Goal: Information Seeking & Learning: Find specific fact

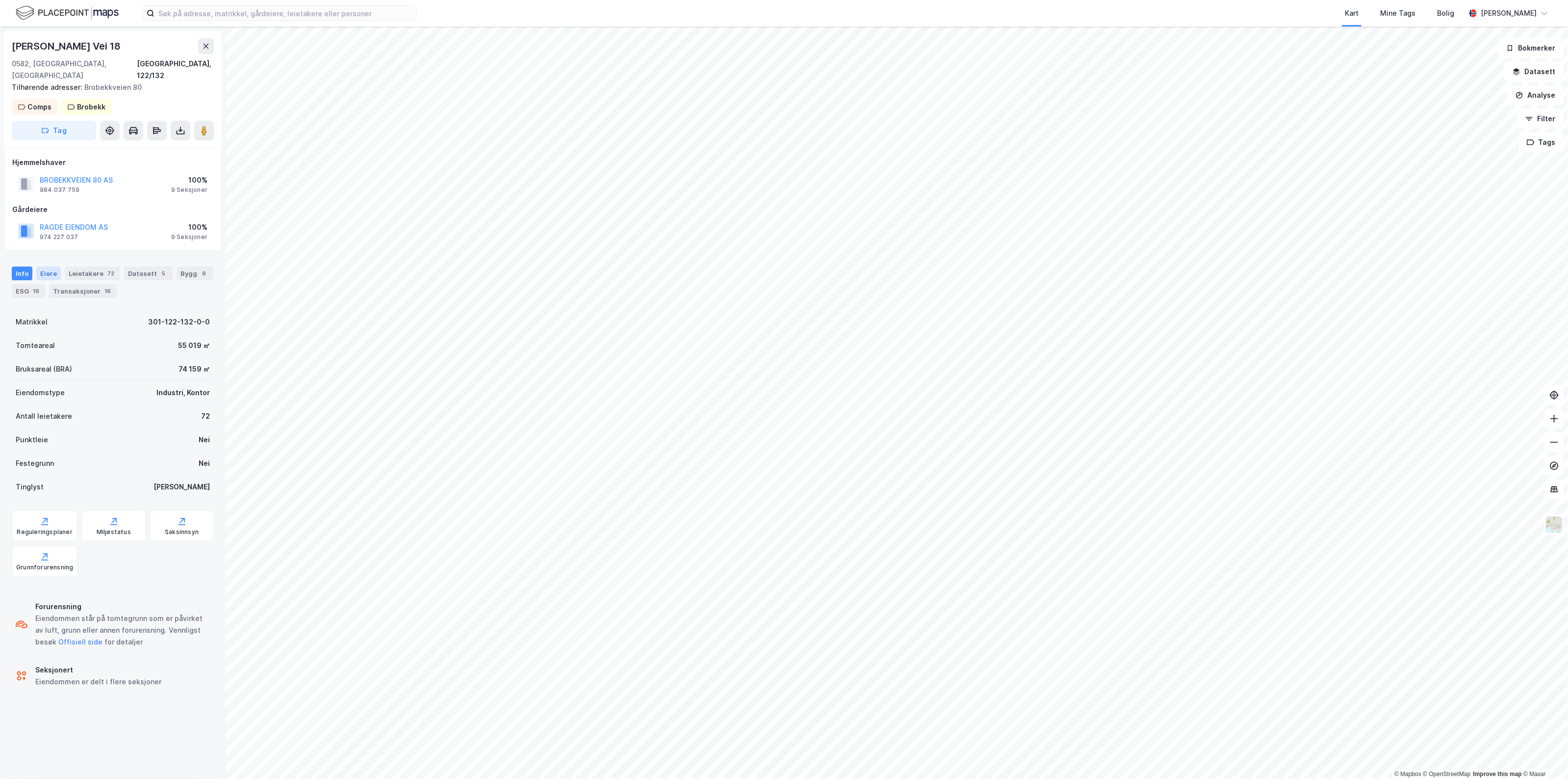
click at [39, 267] on div "Eiere" at bounding box center [49, 273] width 24 height 14
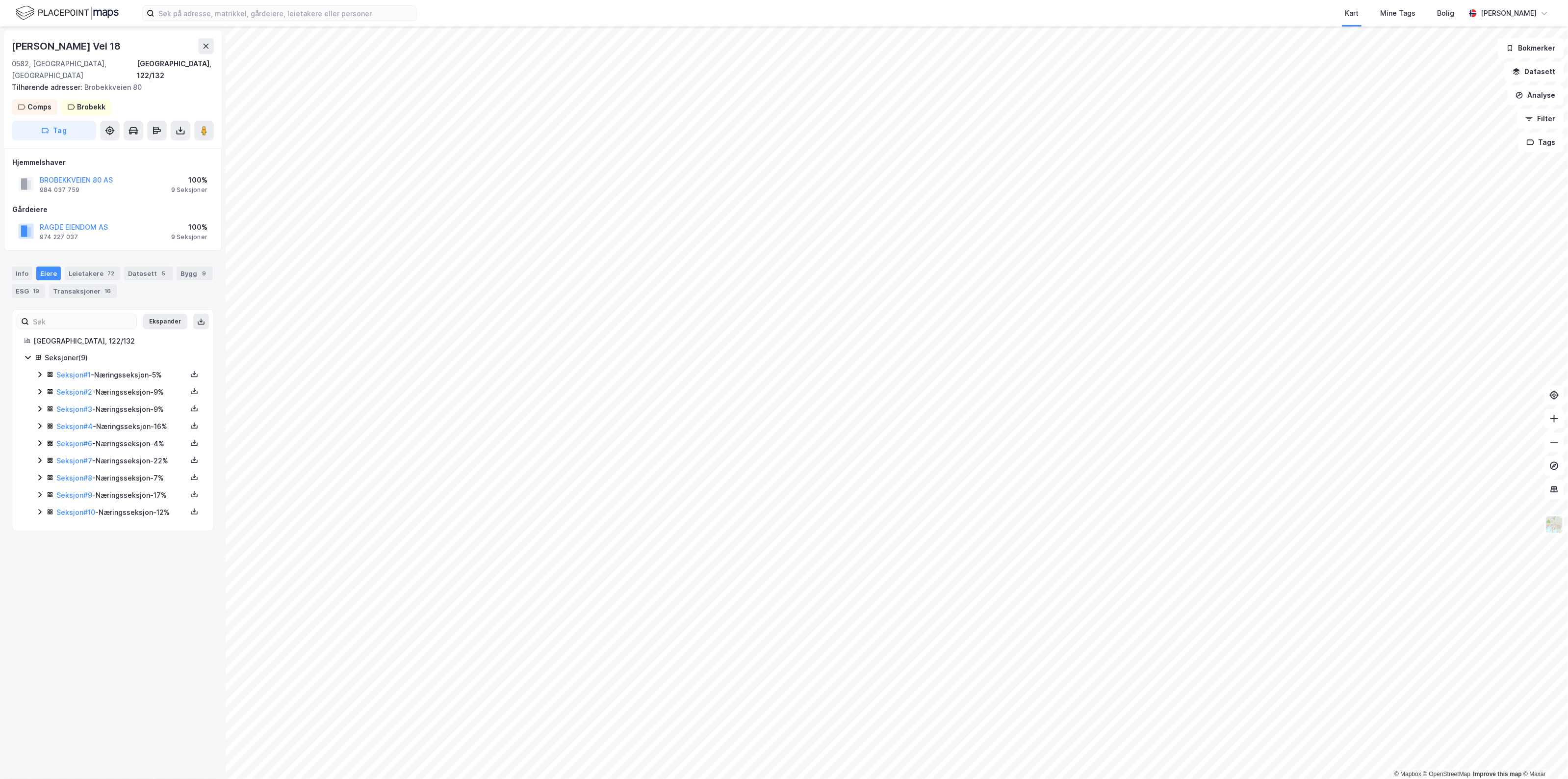
click at [40, 370] on icon at bounding box center [40, 374] width 8 height 8
click at [37, 438] on icon at bounding box center [40, 442] width 8 height 8
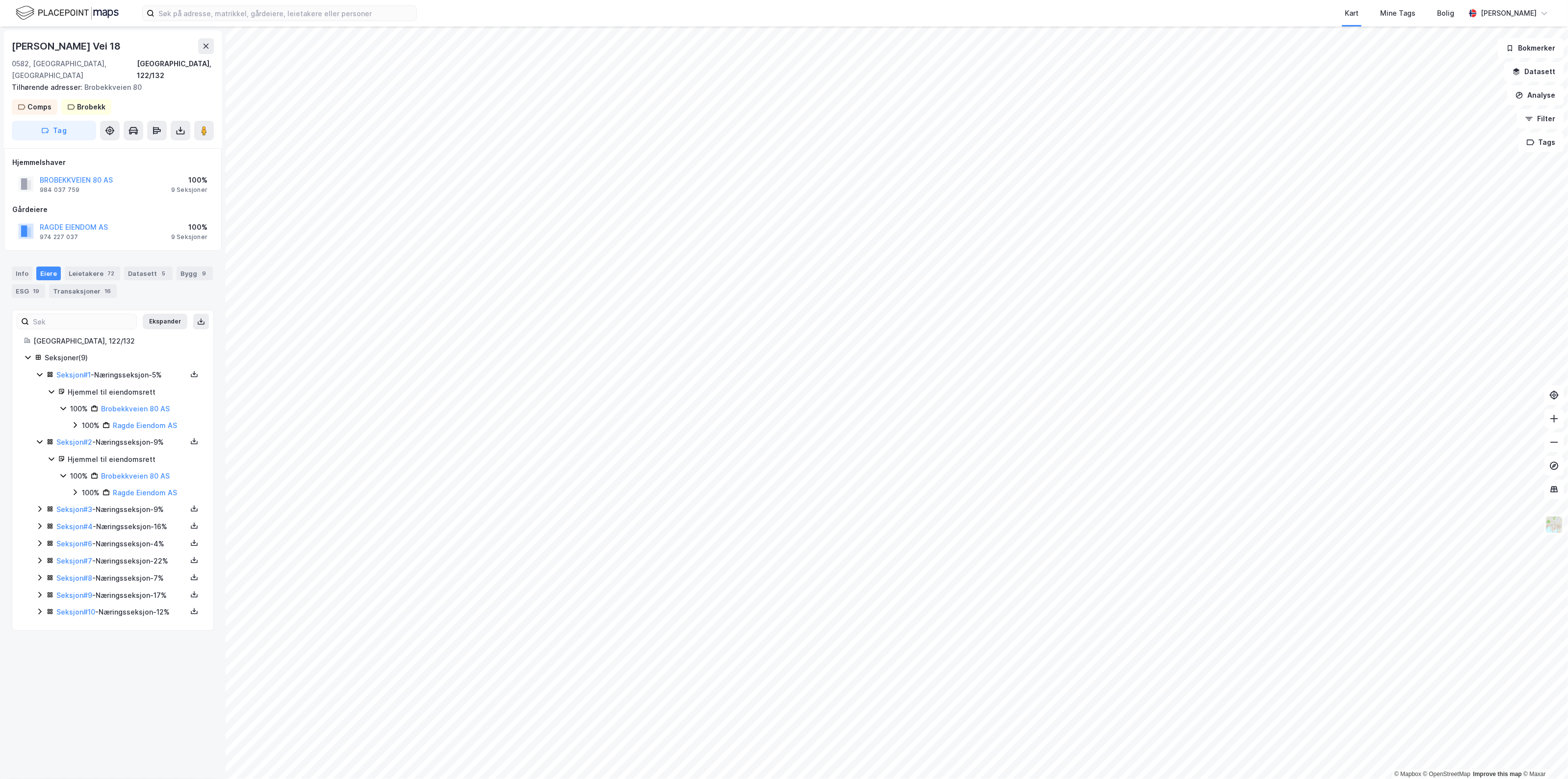
click at [44, 504] on div "Seksjon # 3 - Næringsseksjon - 9%" at bounding box center [119, 510] width 166 height 12
click at [40, 573] on icon at bounding box center [40, 576] width 3 height 6
click at [45, 640] on div "Seksjon # 6 - Næringsseksjon - 4%" at bounding box center [119, 644] width 166 height 12
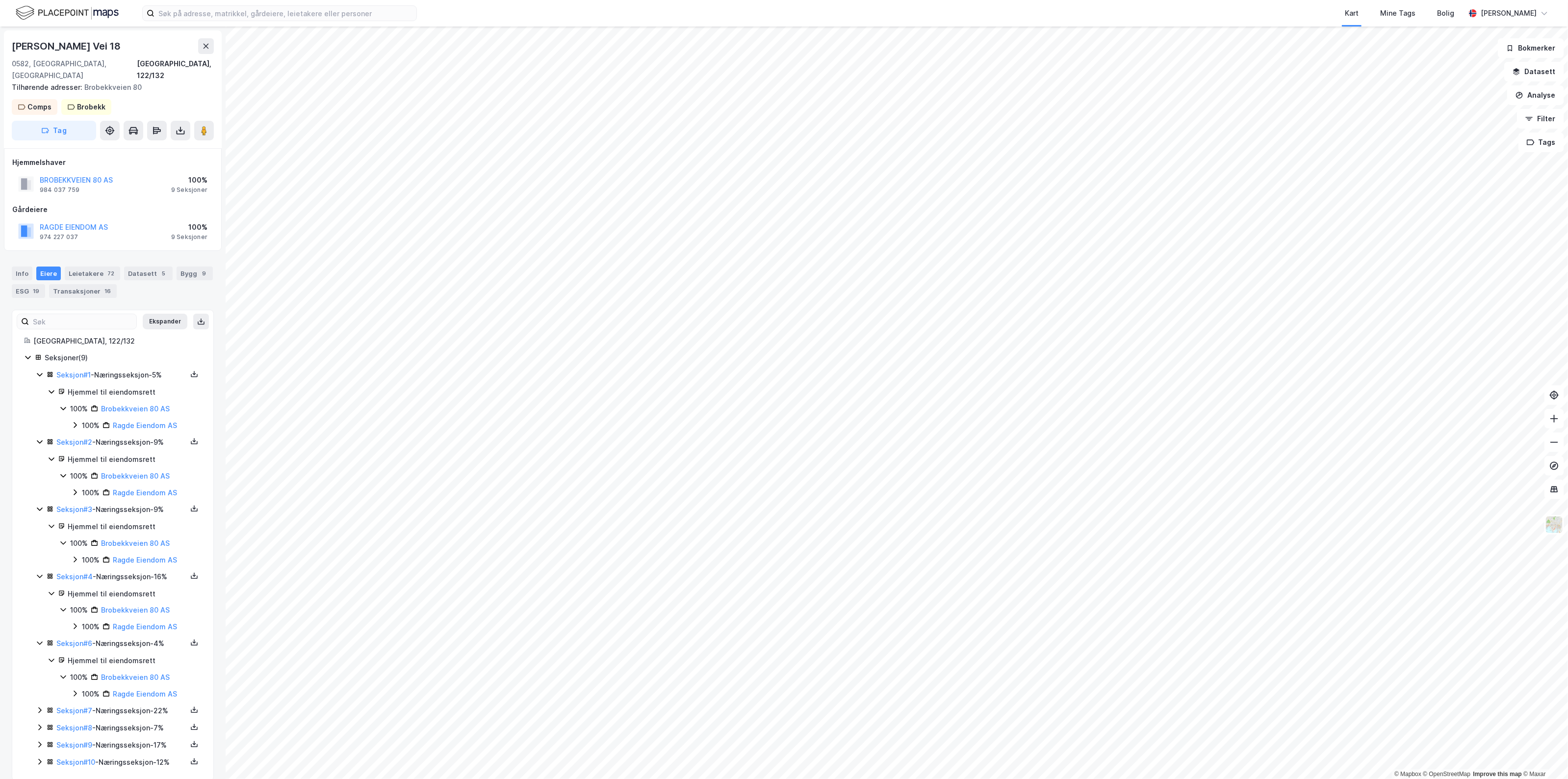
scroll to position [7, 0]
click at [43, 699] on icon at bounding box center [40, 702] width 8 height 8
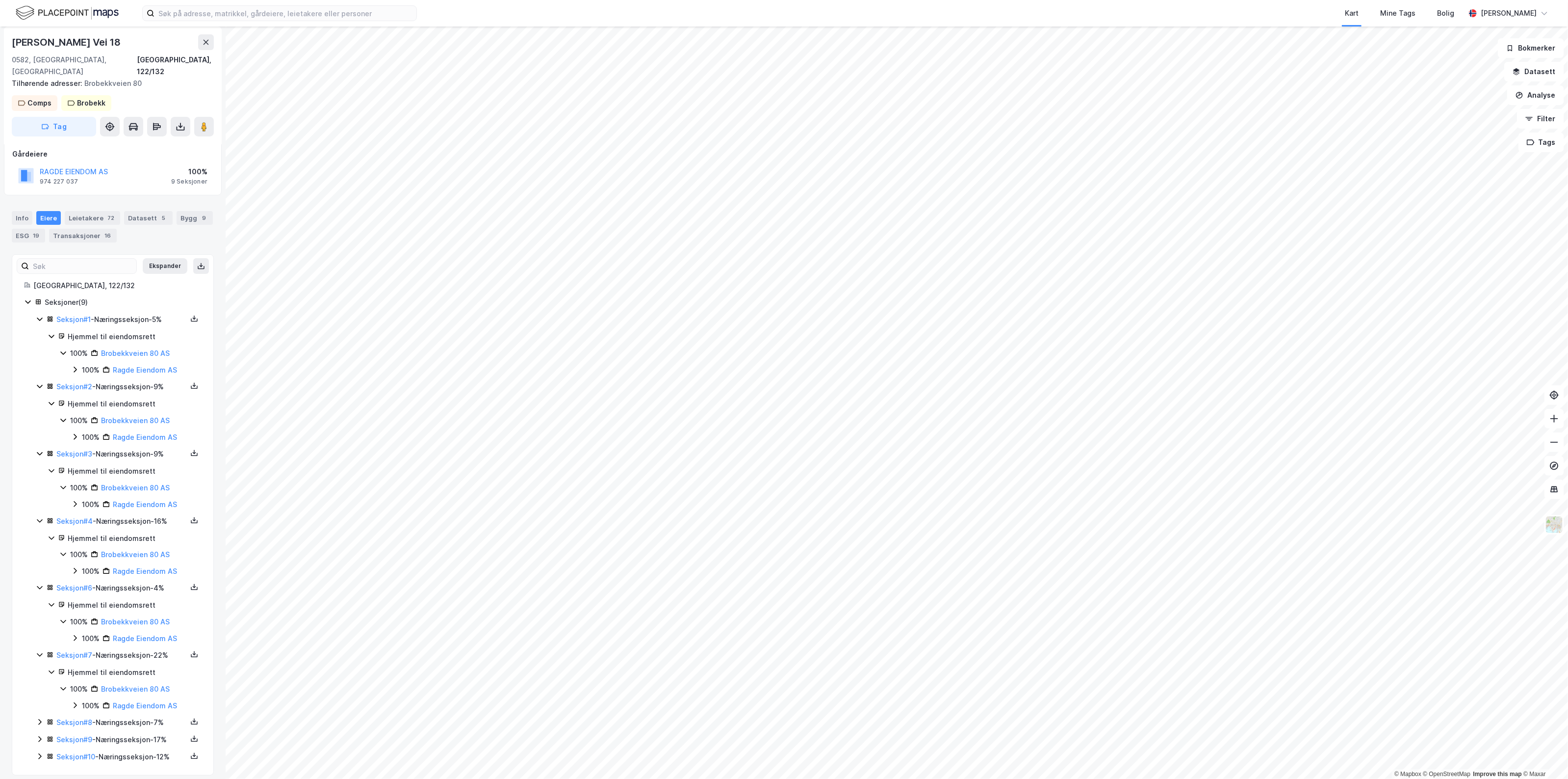
scroll to position [57, 0]
click at [36, 716] on icon at bounding box center [40, 720] width 8 height 8
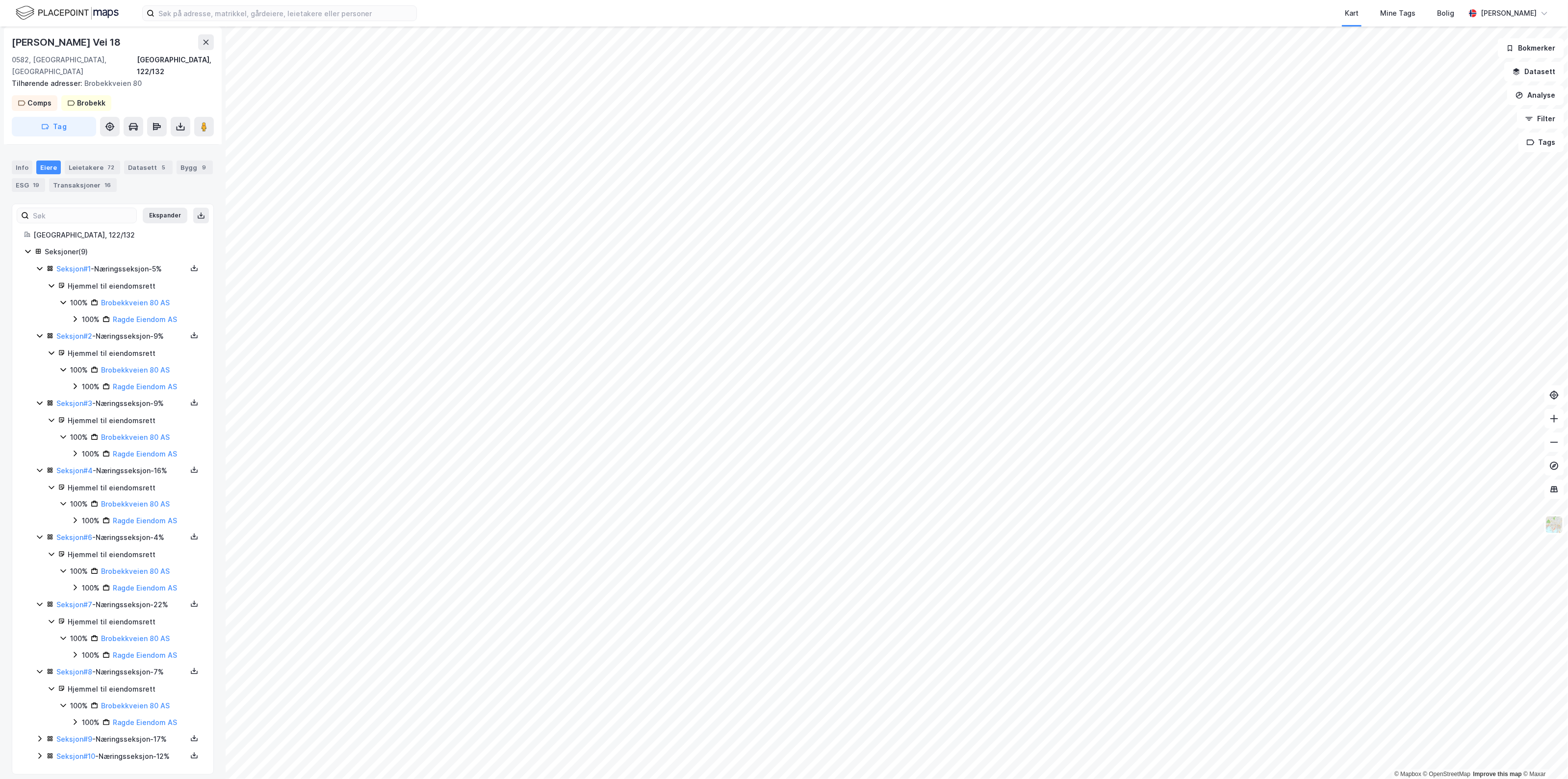
scroll to position [108, 0]
click at [37, 732] on icon at bounding box center [40, 736] width 8 height 8
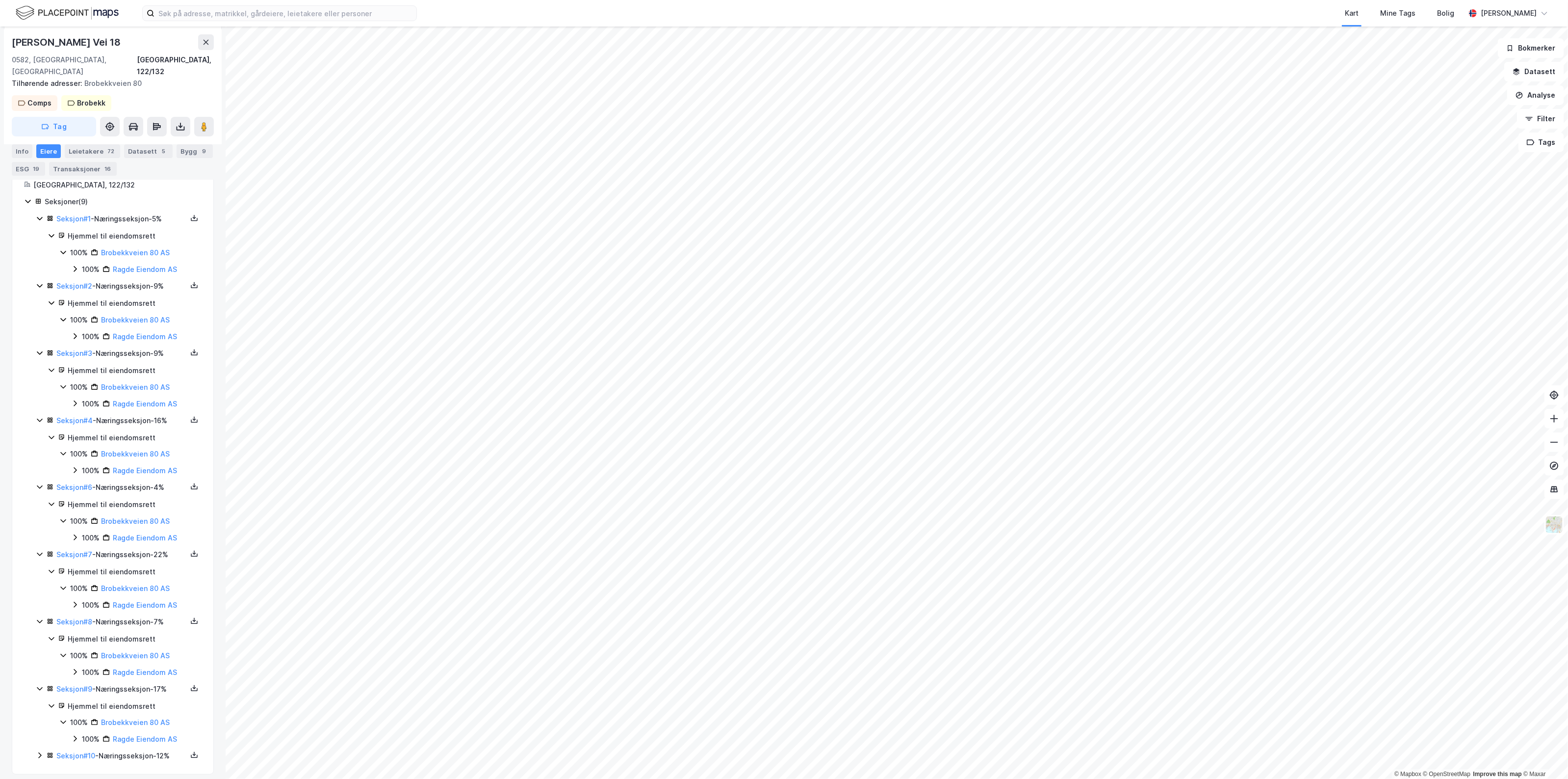
scroll to position [158, 0]
click at [42, 752] on icon at bounding box center [40, 753] width 8 height 8
